Goal: Task Accomplishment & Management: Use online tool/utility

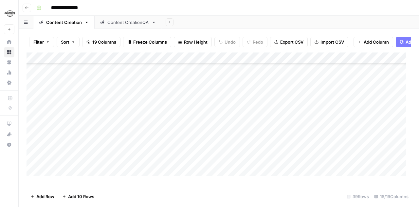
scroll to position [300, 0]
click at [192, 128] on div "Add Column" at bounding box center [219, 116] width 385 height 128
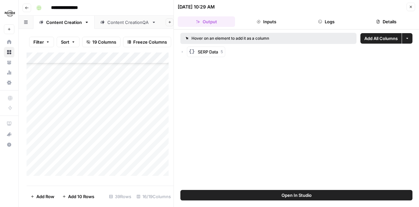
click at [285, 196] on span "Open In Studio" at bounding box center [297, 195] width 30 height 7
click at [273, 21] on button "Inputs" at bounding box center [266, 21] width 57 height 10
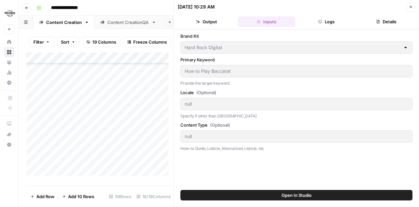
click at [327, 18] on button "Logs" at bounding box center [326, 21] width 57 height 10
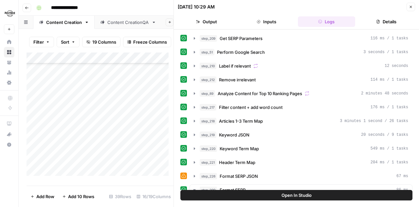
click at [414, 5] on button "Close" at bounding box center [411, 7] width 9 height 9
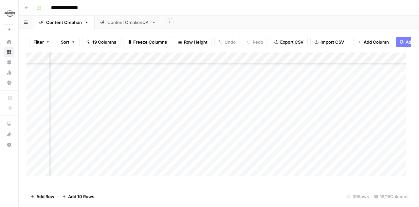
scroll to position [300, 166]
click at [241, 128] on div "Add Column" at bounding box center [219, 116] width 385 height 128
click at [303, 129] on div "Add Column" at bounding box center [219, 116] width 385 height 128
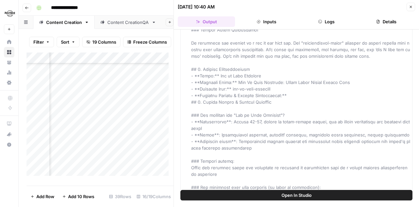
scroll to position [360, 0]
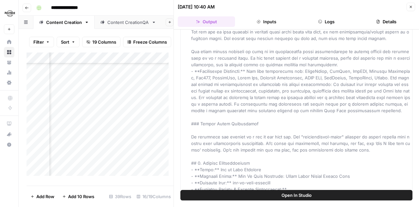
click at [412, 6] on icon "button" at bounding box center [411, 7] width 4 height 4
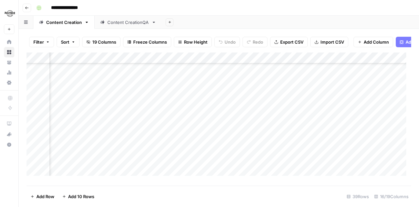
scroll to position [300, 517]
click at [361, 129] on div "Add Column" at bounding box center [219, 116] width 385 height 128
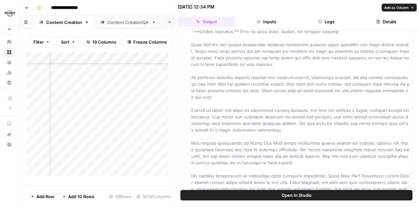
scroll to position [623, 0]
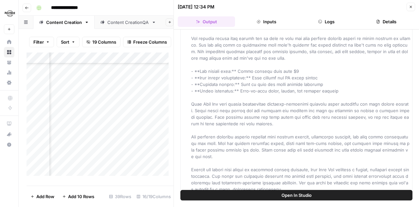
click at [413, 6] on icon "button" at bounding box center [411, 7] width 4 height 4
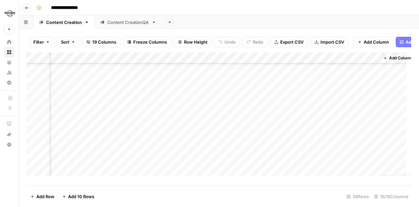
scroll to position [300, 758]
click at [340, 129] on div "Add Column" at bounding box center [219, 116] width 385 height 128
click at [239, 118] on div "Add Column" at bounding box center [219, 116] width 385 height 128
click at [309, 119] on div "Add Column" at bounding box center [219, 116] width 385 height 128
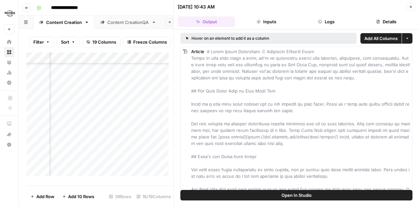
click at [385, 19] on button "Details" at bounding box center [386, 21] width 57 height 10
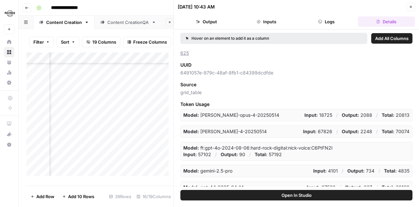
scroll to position [130, 0]
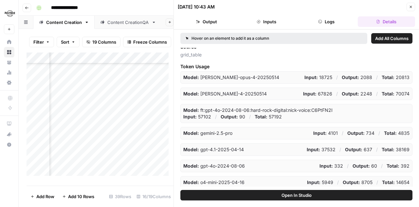
click at [328, 23] on button "Logs" at bounding box center [326, 21] width 57 height 10
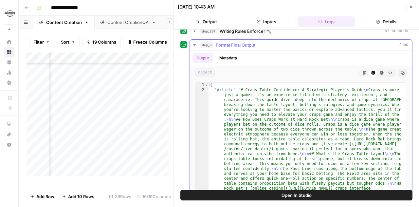
scroll to position [0, 0]
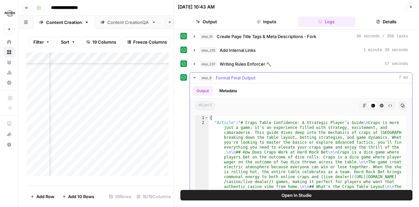
click at [236, 86] on button "Metadata" at bounding box center [229, 91] width 26 height 10
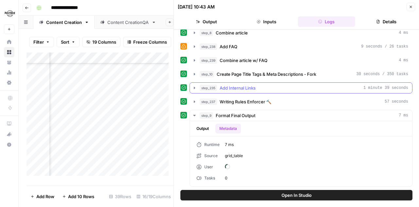
scroll to position [58, 0]
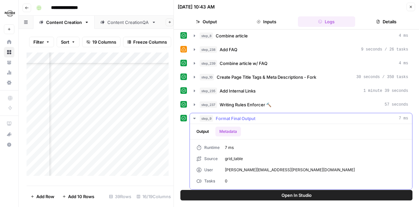
click at [205, 127] on button "Output" at bounding box center [203, 131] width 20 height 10
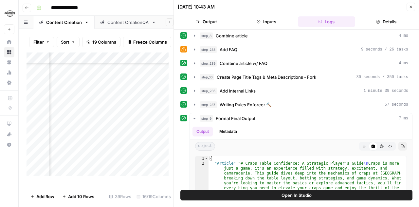
click at [269, 23] on button "Inputs" at bounding box center [266, 21] width 57 height 10
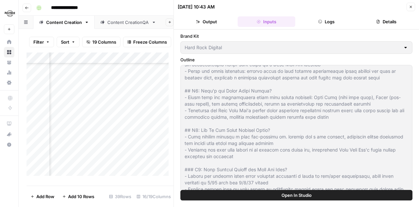
scroll to position [0, 0]
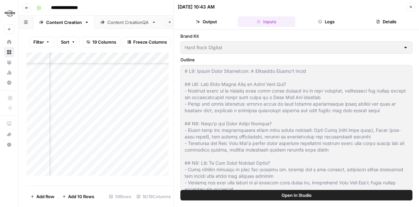
click at [217, 20] on button "Output" at bounding box center [206, 21] width 57 height 10
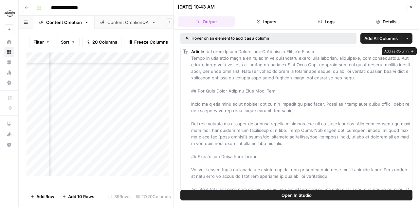
click at [183, 50] on rect at bounding box center [185, 51] width 5 height 5
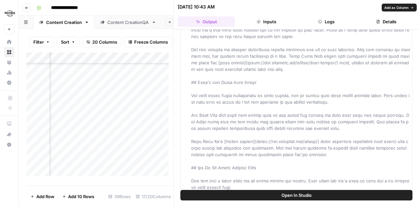
scroll to position [98, 0]
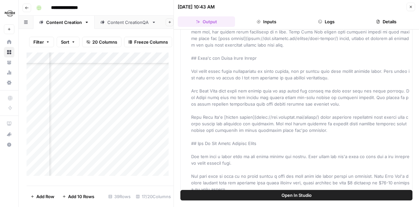
click at [301, 195] on span "Open In Studio" at bounding box center [297, 195] width 30 height 7
click at [408, 7] on button "Close" at bounding box center [411, 7] width 9 height 9
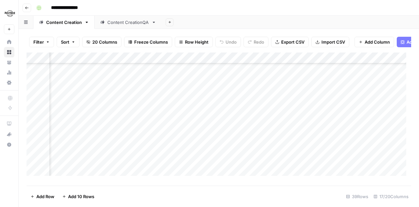
click at [225, 119] on div "Add Column" at bounding box center [219, 116] width 385 height 128
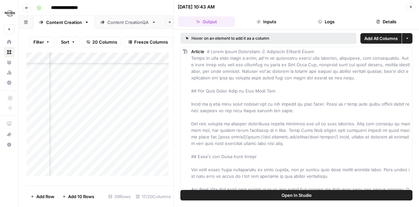
click at [406, 39] on icon "button" at bounding box center [408, 38] width 4 height 4
click at [271, 21] on button "Inputs" at bounding box center [266, 21] width 57 height 10
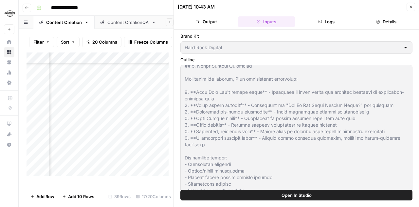
scroll to position [524, 0]
click at [410, 8] on icon "button" at bounding box center [411, 7] width 4 height 4
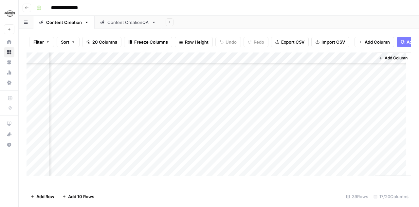
scroll to position [300, 817]
click at [343, 128] on div "Add Column" at bounding box center [219, 116] width 385 height 128
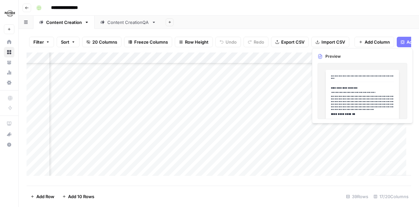
click at [346, 129] on div "Add Column" at bounding box center [219, 116] width 385 height 128
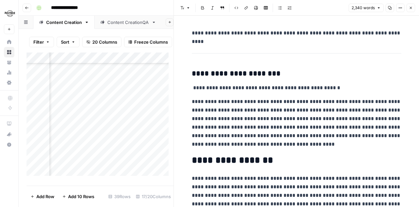
click at [328, 136] on div at bounding box center [340, 130] width 60 height 12
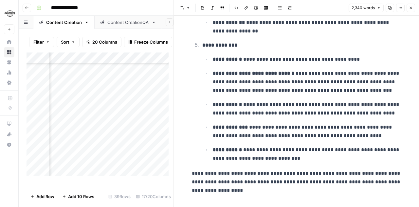
scroll to position [2669, 0]
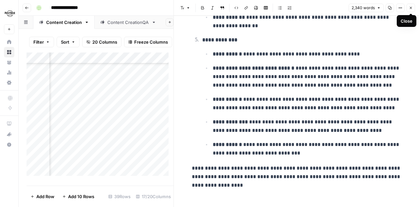
click at [412, 9] on icon "button" at bounding box center [411, 8] width 4 height 4
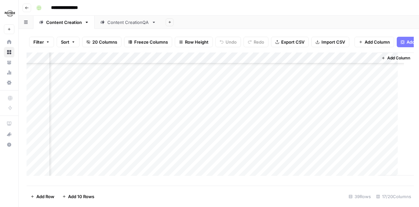
scroll to position [300, 809]
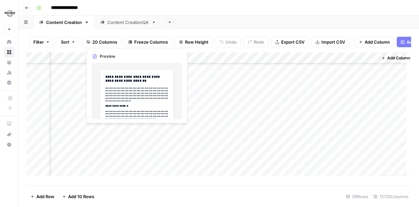
click at [116, 129] on div "Add Column" at bounding box center [219, 116] width 385 height 128
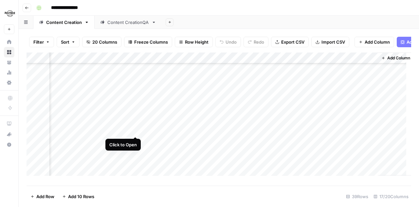
click at [134, 128] on div "Add Column" at bounding box center [219, 116] width 385 height 128
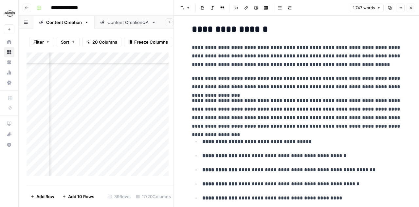
scroll to position [524, 0]
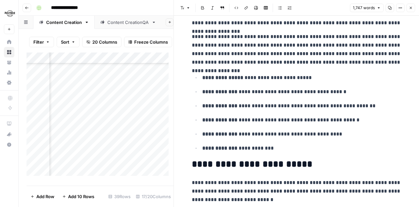
click at [408, 9] on button "Close" at bounding box center [411, 8] width 9 height 9
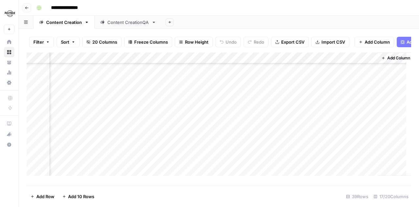
click at [282, 128] on div "Add Column" at bounding box center [219, 116] width 385 height 128
click at [303, 128] on div "Add Column" at bounding box center [219, 116] width 385 height 128
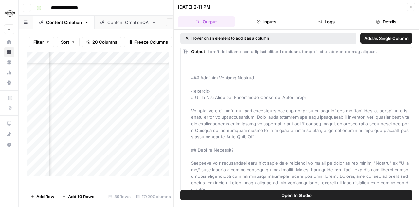
click at [273, 20] on button "Inputs" at bounding box center [266, 21] width 57 height 10
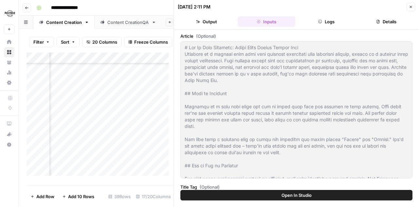
click at [324, 20] on button "Logs" at bounding box center [326, 21] width 57 height 10
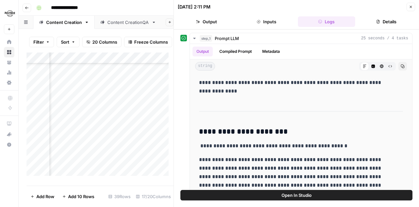
click at [271, 21] on button "Inputs" at bounding box center [266, 21] width 57 height 10
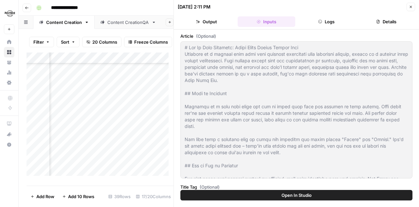
click at [379, 21] on icon "button" at bounding box center [379, 22] width 4 height 4
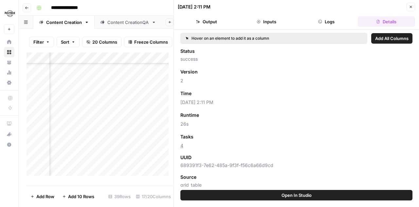
click at [209, 19] on button "Output" at bounding box center [206, 21] width 57 height 10
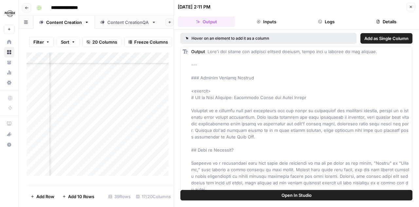
click at [411, 5] on icon "button" at bounding box center [411, 7] width 4 height 4
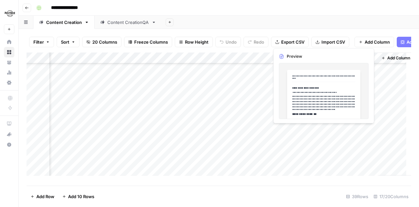
click at [339, 132] on div "Add Column" at bounding box center [219, 116] width 385 height 128
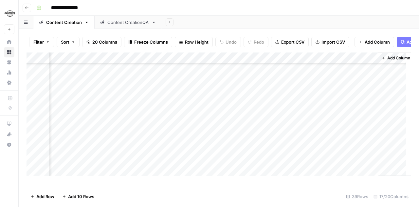
click at [371, 130] on div "Add Column" at bounding box center [219, 116] width 385 height 128
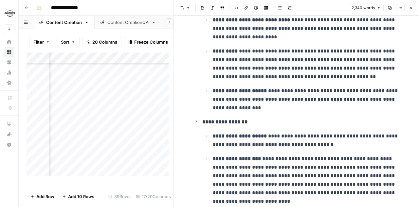
scroll to position [2425, 0]
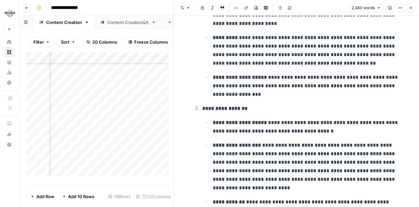
click at [410, 8] on icon "button" at bounding box center [411, 8] width 4 height 4
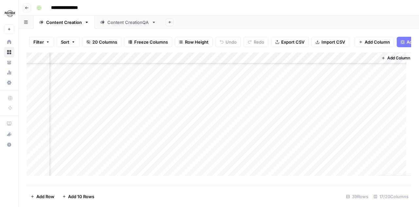
click at [123, 118] on div "Add Column" at bounding box center [219, 116] width 385 height 128
click at [134, 118] on div "Add Column" at bounding box center [219, 116] width 385 height 128
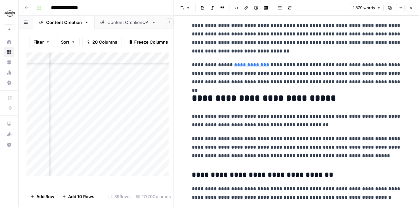
scroll to position [262, 0]
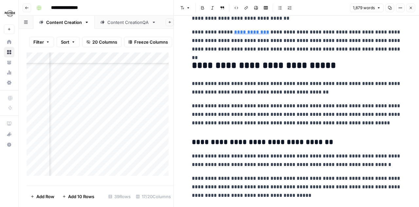
click at [409, 9] on button "Close" at bounding box center [411, 8] width 9 height 9
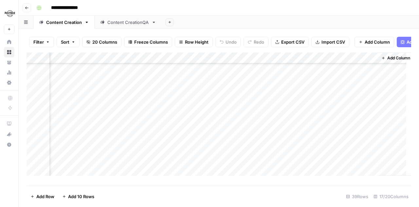
click at [288, 119] on div "Add Column" at bounding box center [219, 116] width 385 height 128
click at [286, 73] on div "Add Column" at bounding box center [219, 116] width 385 height 128
click at [305, 72] on div "Add Column" at bounding box center [219, 116] width 385 height 128
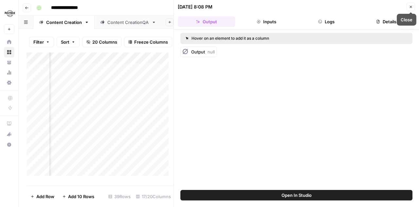
click at [413, 6] on icon "button" at bounding box center [411, 7] width 4 height 4
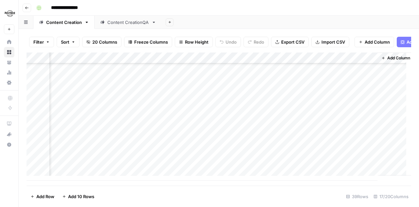
scroll to position [267, 809]
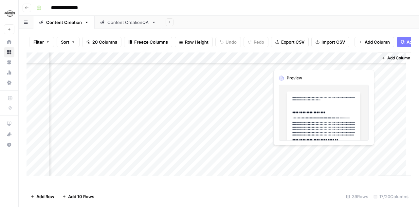
click at [337, 152] on div "Add Column" at bounding box center [219, 116] width 385 height 128
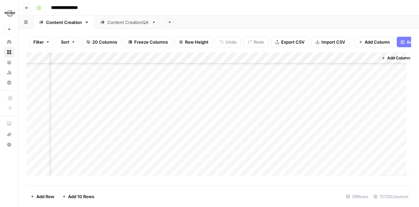
click at [369, 151] on div "Add Column" at bounding box center [219, 116] width 385 height 128
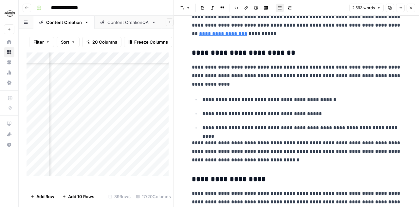
scroll to position [688, 0]
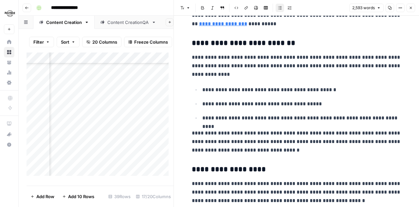
click at [410, 7] on icon "button" at bounding box center [411, 8] width 4 height 4
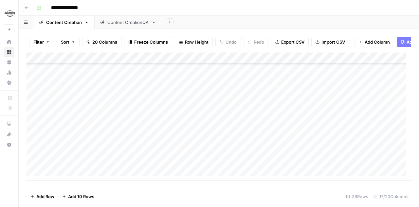
scroll to position [333, 0]
click at [77, 153] on div "Add Column" at bounding box center [219, 116] width 385 height 128
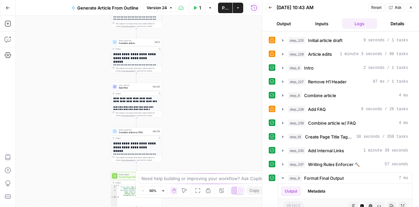
click at [283, 22] on button "Output" at bounding box center [283, 23] width 35 height 10
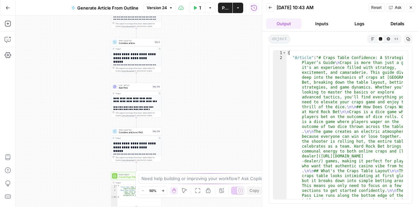
click at [324, 21] on button "Inputs" at bounding box center [321, 23] width 35 height 10
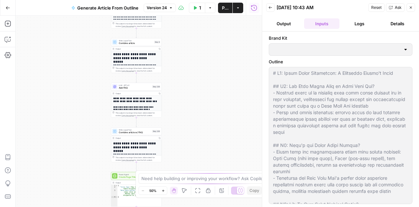
type input "Hard Rock Digital"
click at [359, 22] on button "Logs" at bounding box center [359, 23] width 35 height 10
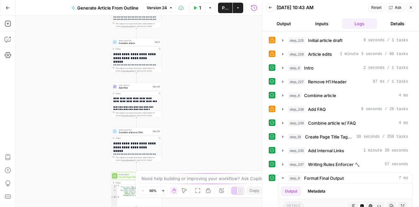
click at [392, 23] on button "Details" at bounding box center [397, 23] width 35 height 10
